Goal: Task Accomplishment & Management: Use online tool/utility

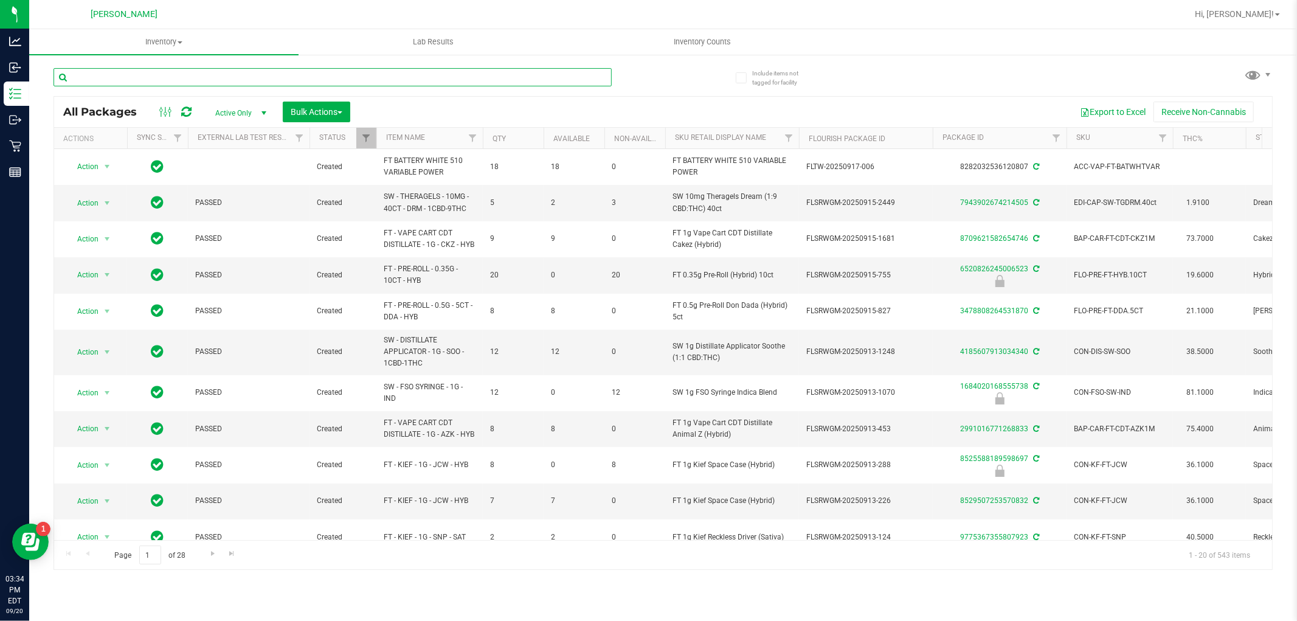
click at [136, 79] on input "text" at bounding box center [333, 77] width 558 height 18
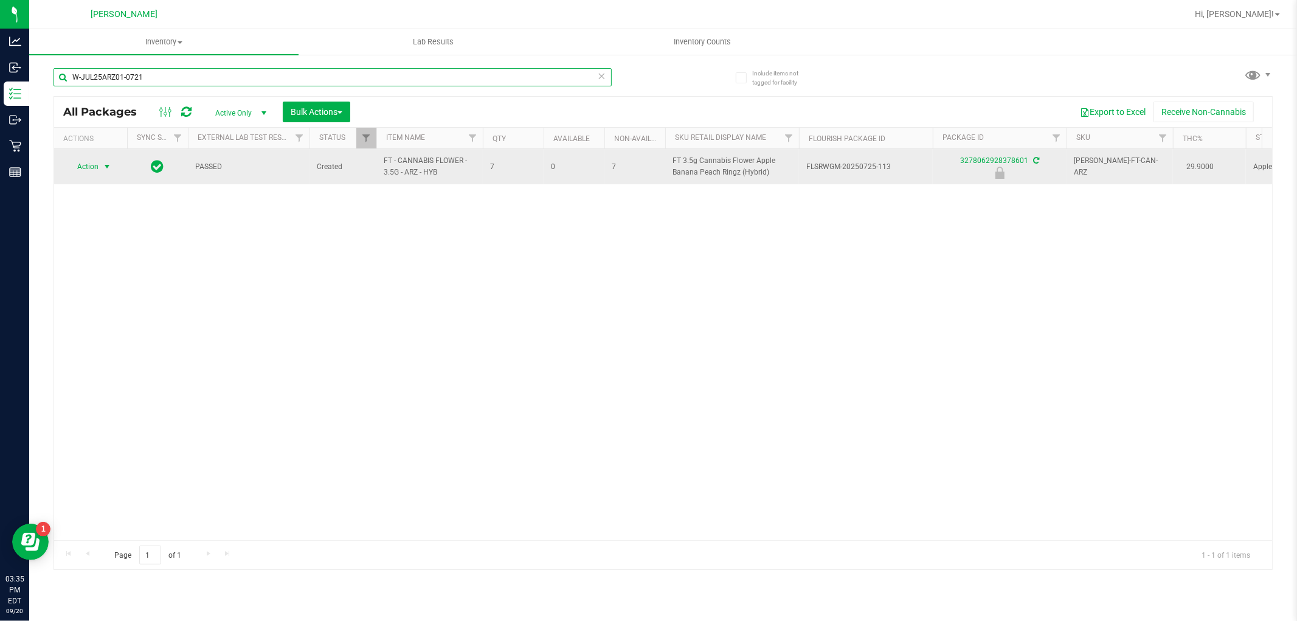
type input "W-JUL25ARZ01-0721"
click at [90, 166] on span "Action" at bounding box center [82, 166] width 33 height 17
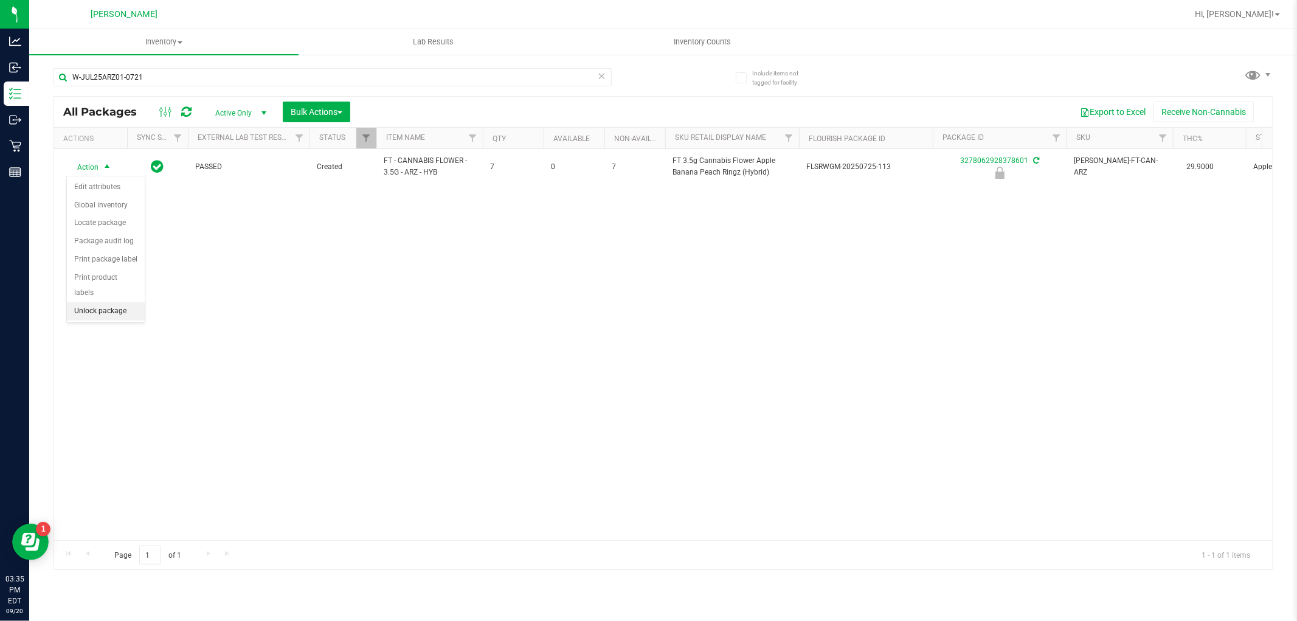
click at [104, 307] on li "Unlock package" at bounding box center [106, 311] width 78 height 18
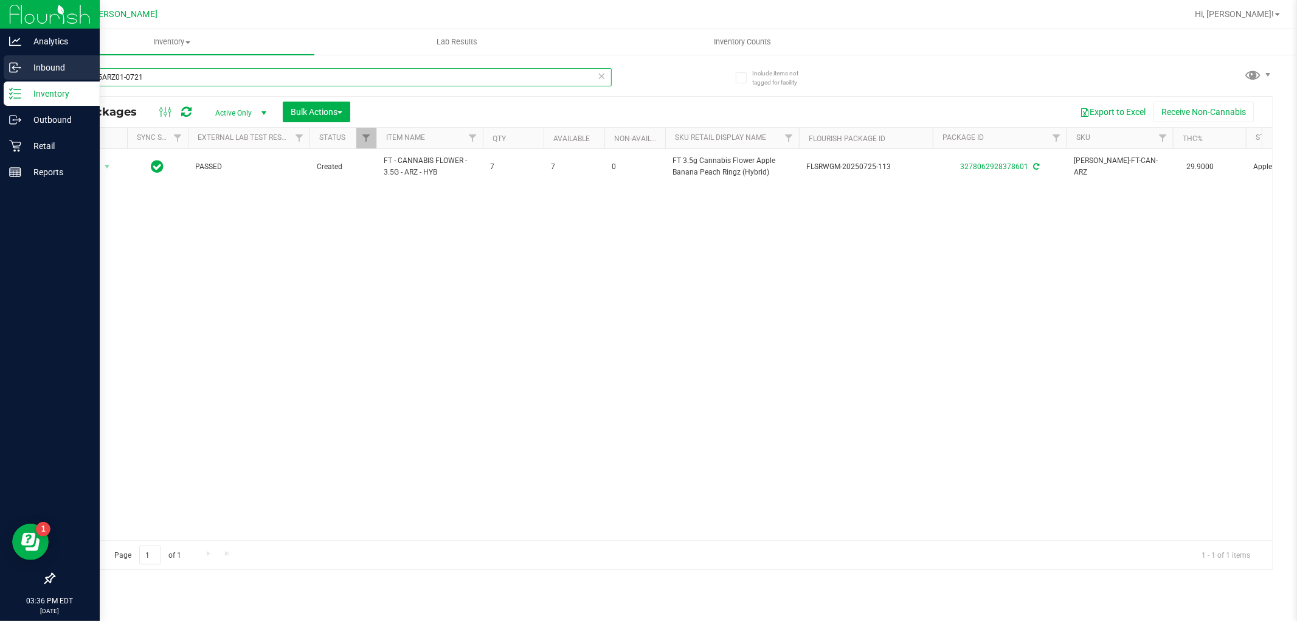
drag, startPoint x: 148, startPoint y: 75, endPoint x: 0, endPoint y: 78, distance: 148.4
click at [0, 78] on div "Analytics Inbound Inventory Outbound Retail Reports 03:36 PM EDT [DATE] 09/20 […" at bounding box center [648, 310] width 1297 height 621
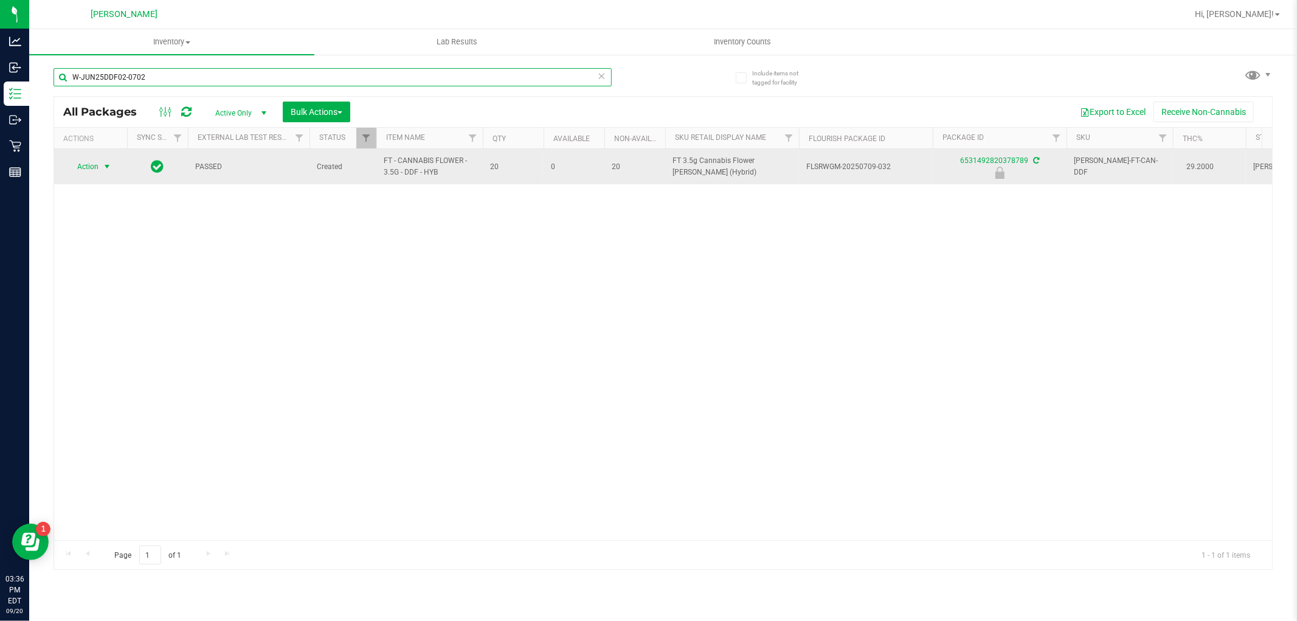
type input "W-JUN25DDF02-0702"
click at [100, 162] on span "select" at bounding box center [107, 166] width 15 height 17
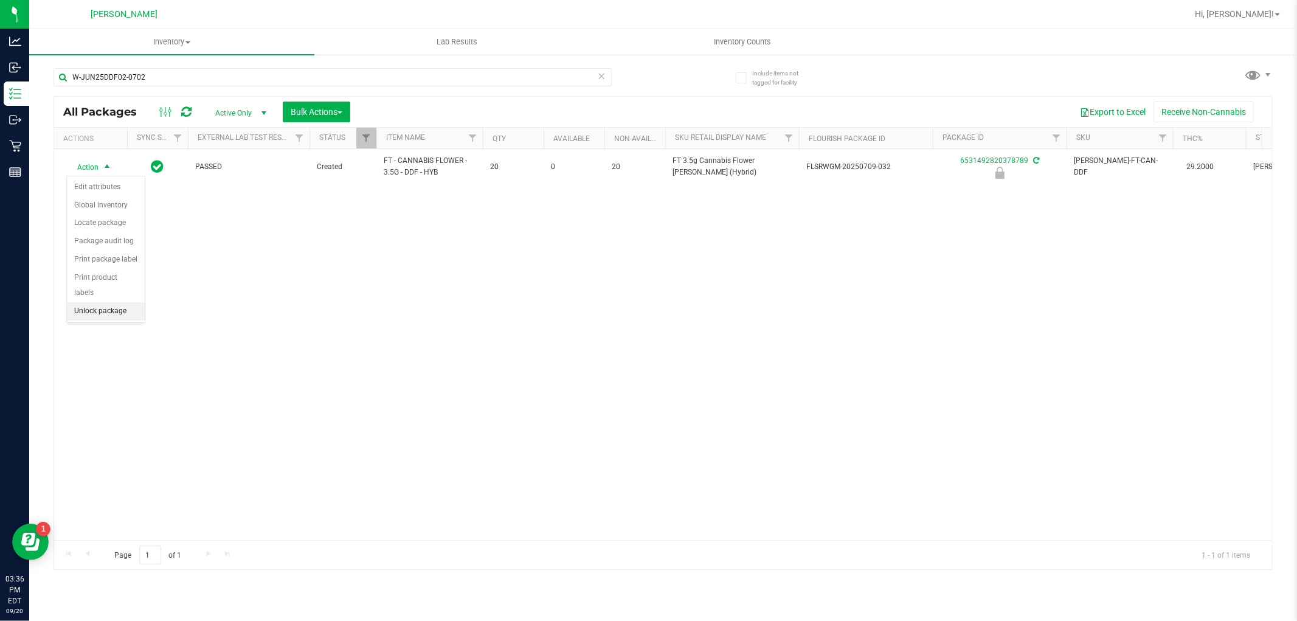
click at [95, 307] on li "Unlock package" at bounding box center [106, 311] width 78 height 18
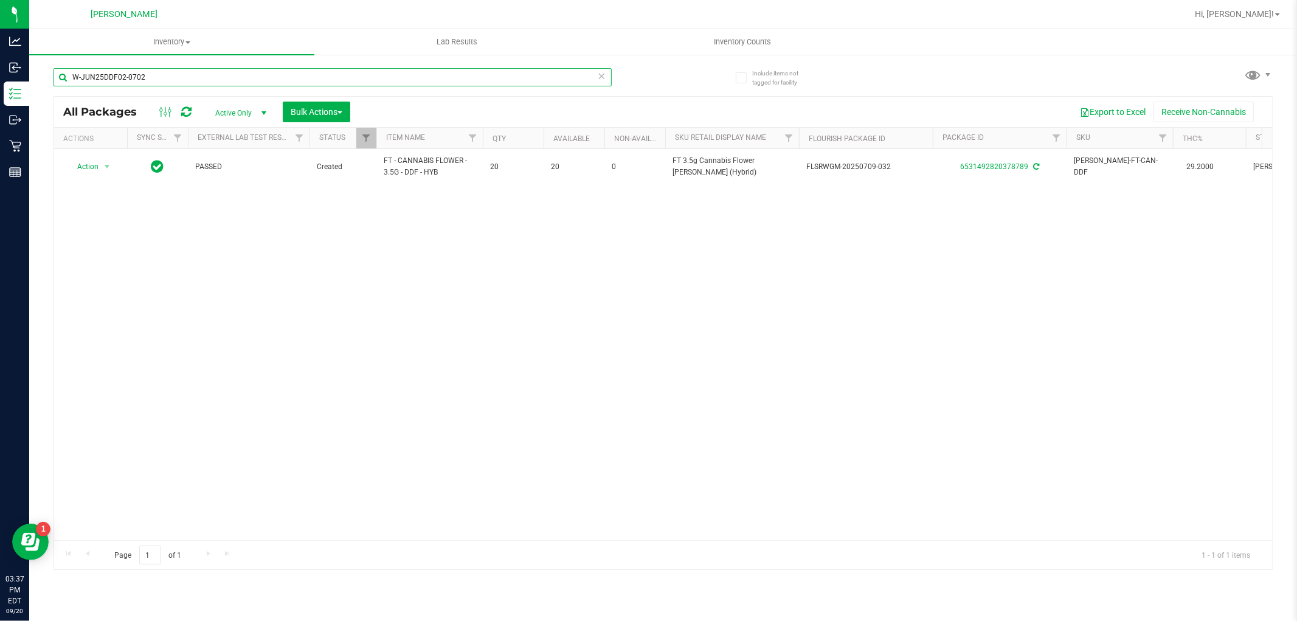
drag, startPoint x: 212, startPoint y: 75, endPoint x: 65, endPoint y: 75, distance: 146.5
click at [65, 75] on input "W-JUN25DDF02-0702" at bounding box center [333, 77] width 558 height 18
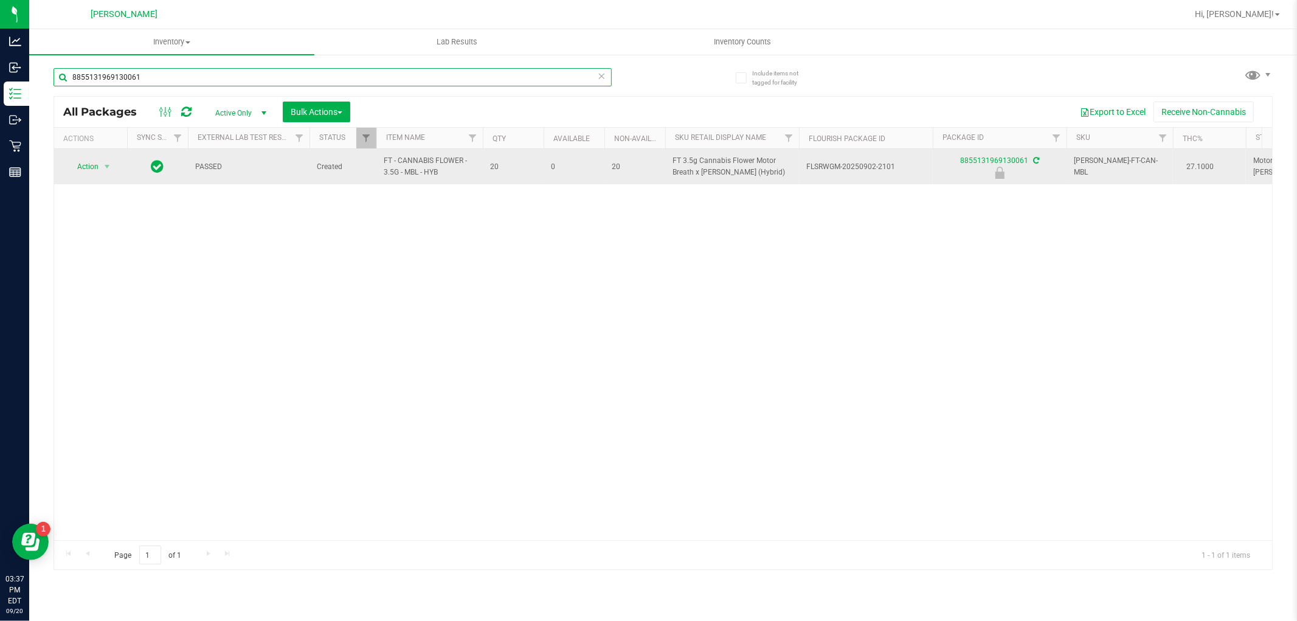
type input "8855131969130061"
drag, startPoint x: 454, startPoint y: 174, endPoint x: 374, endPoint y: 172, distance: 80.3
copy tr "FT - CANNABIS FLOWER - 3.5G - MBL - HYB"
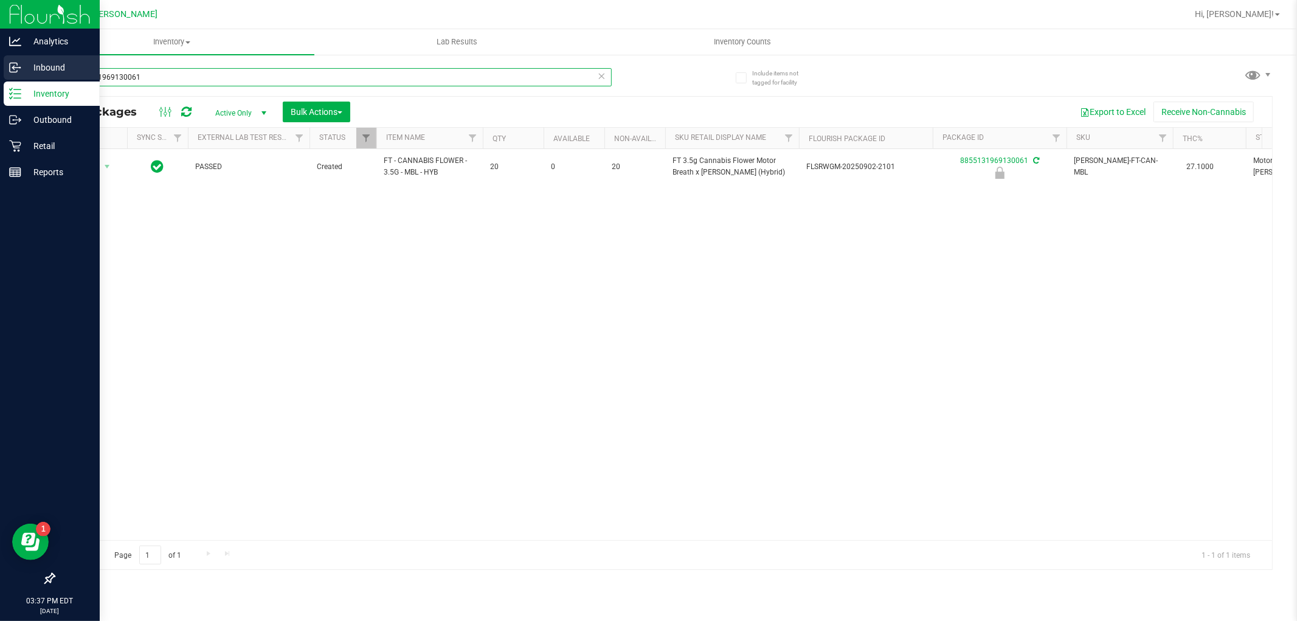
drag, startPoint x: 270, startPoint y: 74, endPoint x: 0, endPoint y: 71, distance: 270.0
click at [0, 71] on div "Analytics Inbound Inventory Outbound Retail Reports 03:37 PM EDT [DATE] 09/20 […" at bounding box center [648, 310] width 1297 height 621
paste input "FT - CANNABIS FLOWER - 3.5G - MBL - HYB"
type input "FT - CANNABIS FLOWER - 3.5G - MBL - HYB"
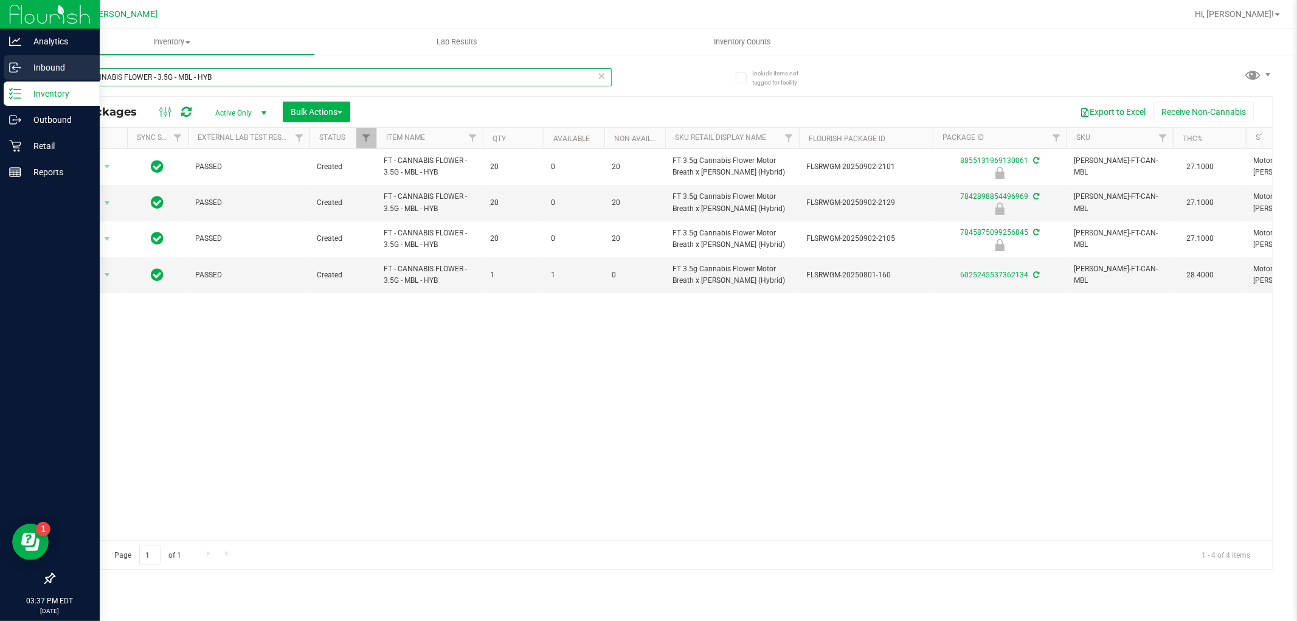
drag, startPoint x: 199, startPoint y: 76, endPoint x: 0, endPoint y: 71, distance: 199.5
click at [0, 71] on div "Analytics Inbound Inventory Outbound Retail Reports 03:37 PM EDT [DATE] 09/20 […" at bounding box center [648, 310] width 1297 height 621
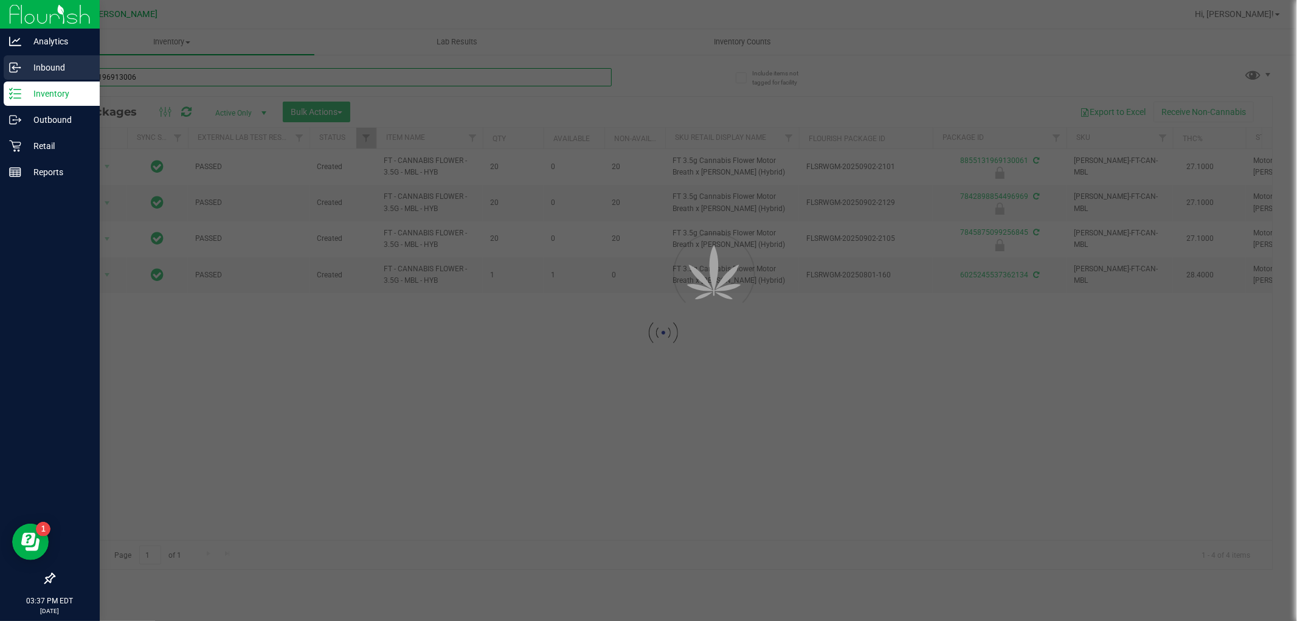
type input "8855131969130061"
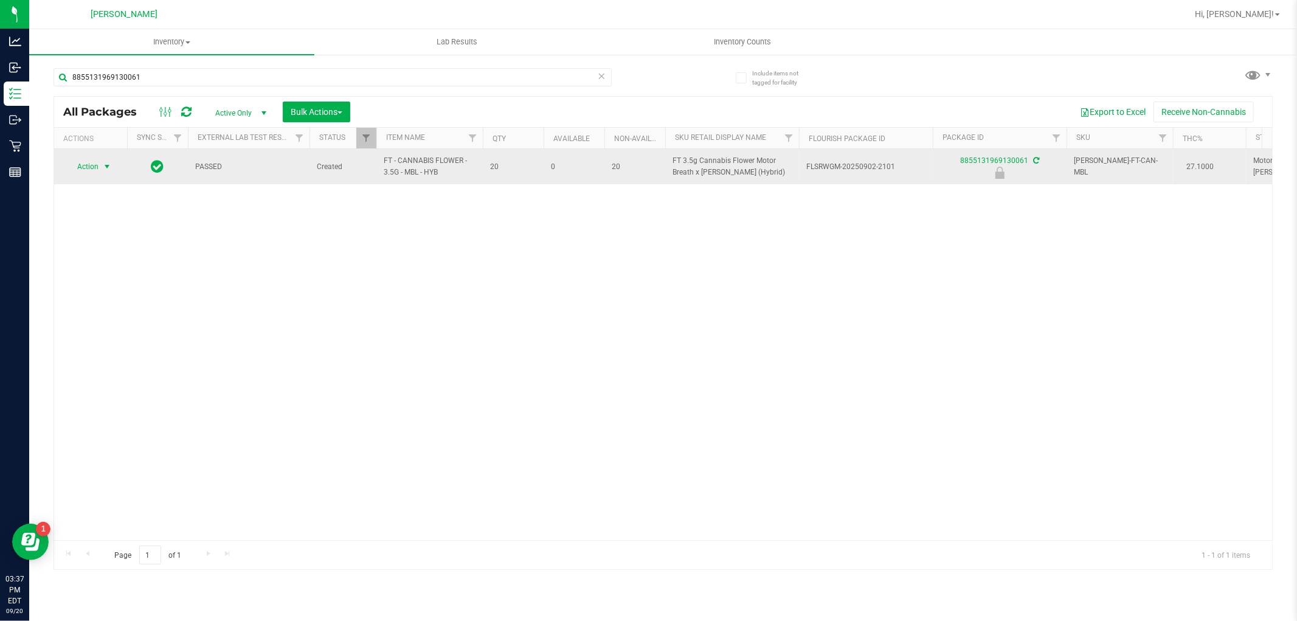
click at [101, 161] on span "select" at bounding box center [107, 166] width 15 height 17
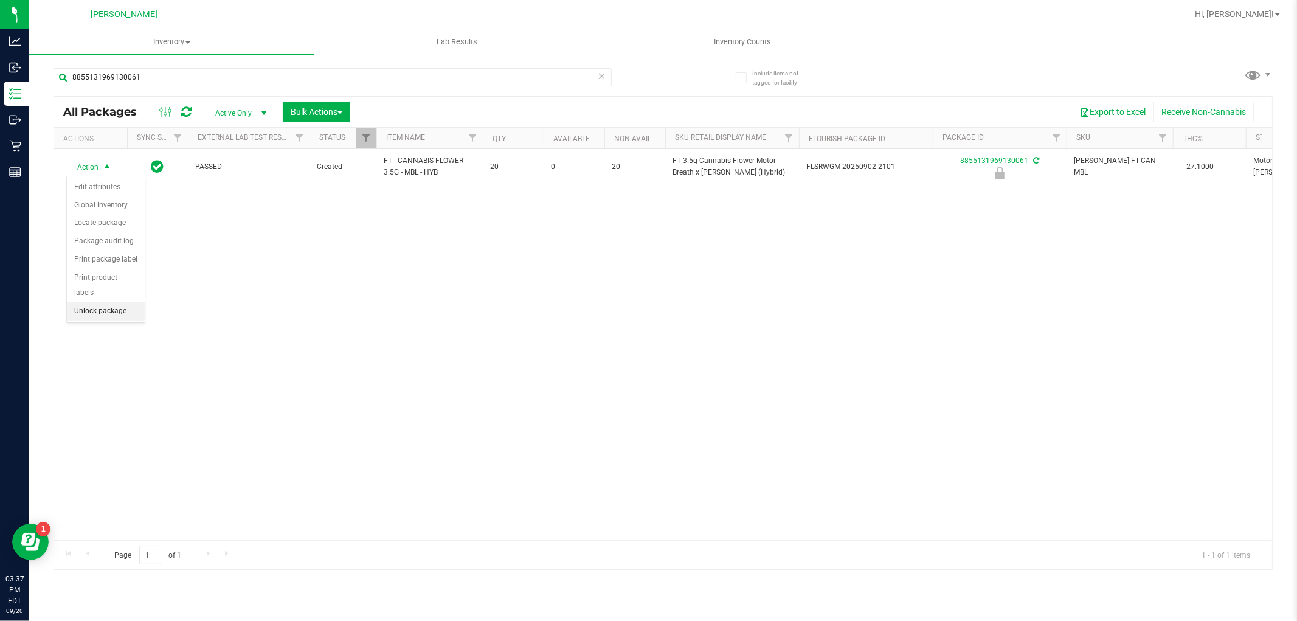
click at [94, 314] on li "Unlock package" at bounding box center [106, 311] width 78 height 18
